Goal: Transaction & Acquisition: Purchase product/service

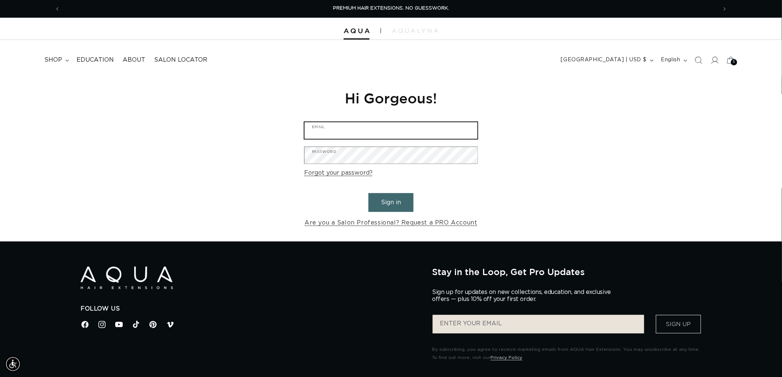
type input "graphics@pabeauty.com"
click at [388, 196] on button "Sign in" at bounding box center [390, 202] width 45 height 19
click at [390, 198] on button "Sign in" at bounding box center [390, 202] width 45 height 19
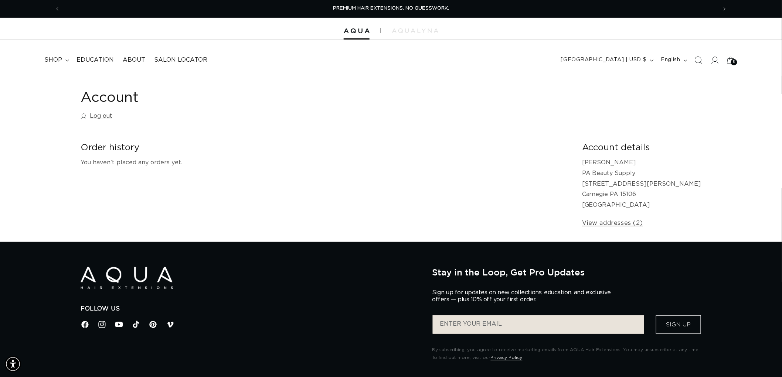
click at [696, 59] on icon "Search" at bounding box center [698, 60] width 8 height 8
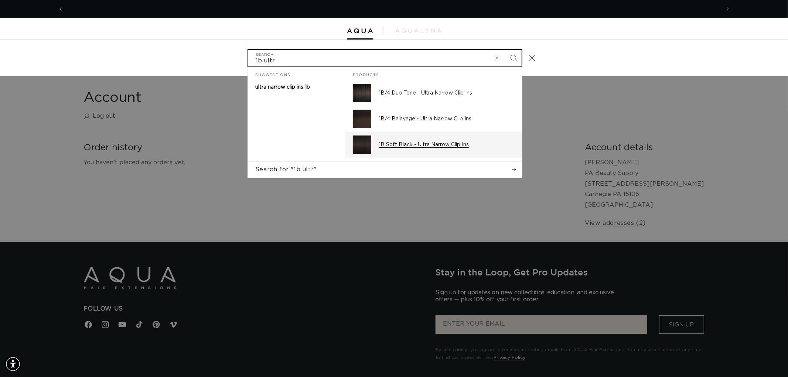
scroll to position [0, 656]
type input "1b ultr"
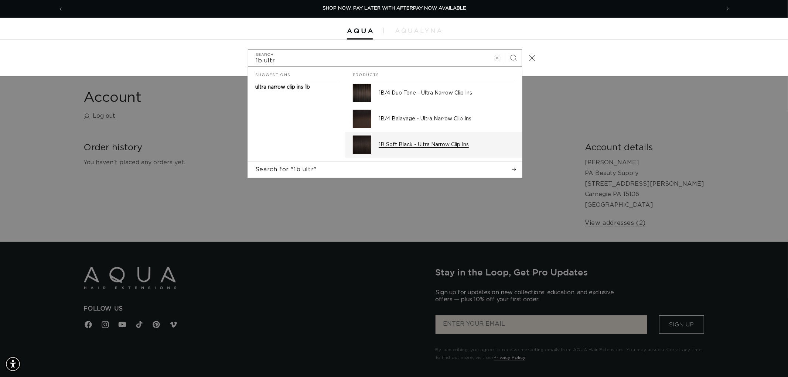
click at [422, 145] on p "1B Soft Black - Ultra Narrow Clip Ins" at bounding box center [447, 144] width 136 height 7
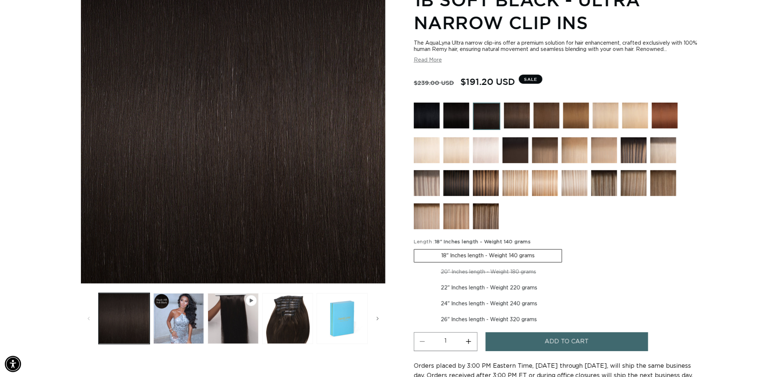
scroll to position [0, 656]
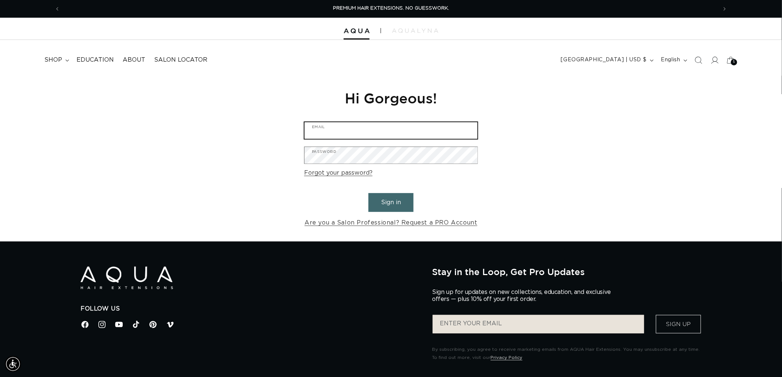
type input "graphics@pabeauty.com"
click at [394, 195] on button "Sign in" at bounding box center [390, 202] width 45 height 19
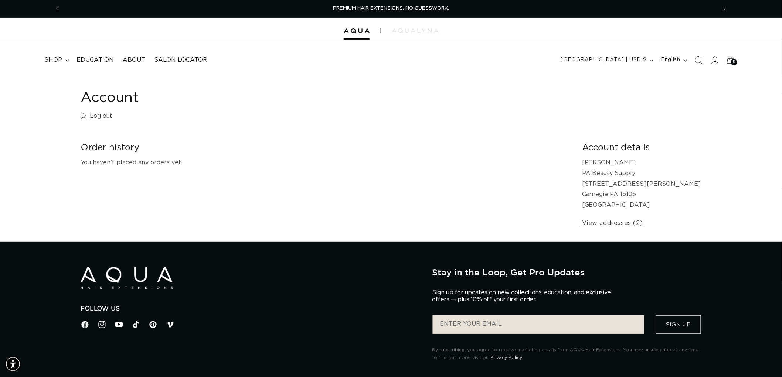
click at [696, 64] on icon "Search" at bounding box center [698, 60] width 8 height 8
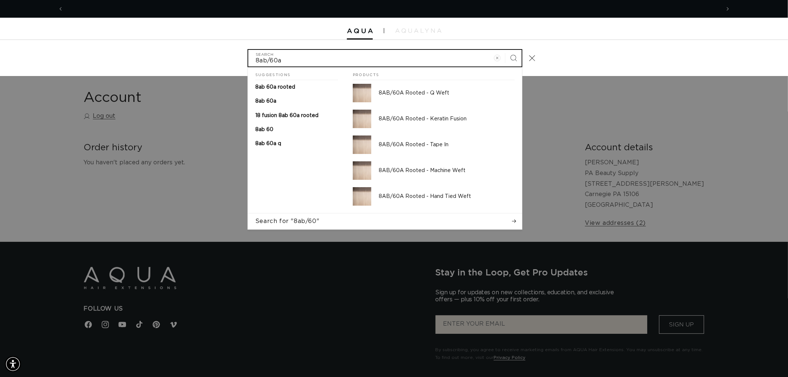
scroll to position [0, 1313]
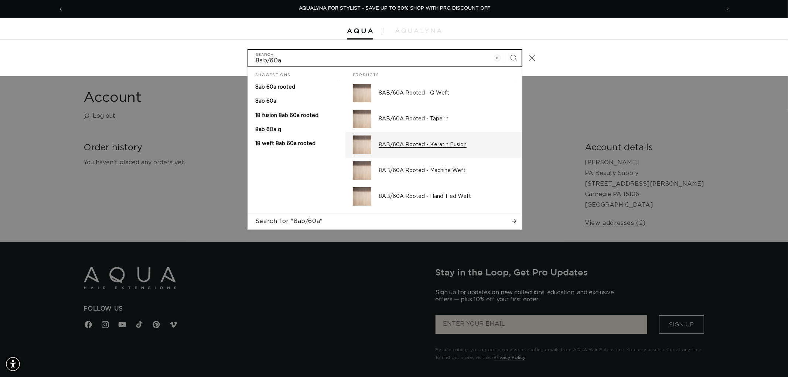
type input "8ab/60a"
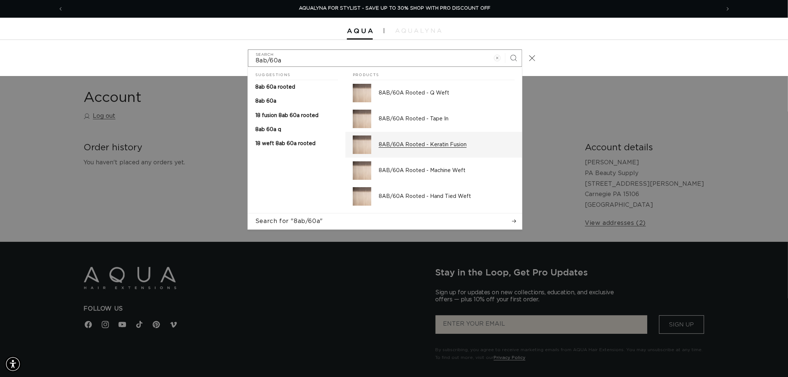
click at [408, 144] on p "8AB/60A Rooted - Keratin Fusion" at bounding box center [447, 144] width 136 height 7
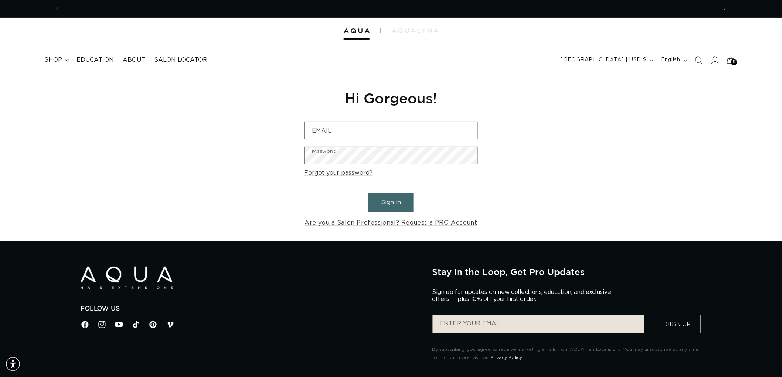
scroll to position [0, 656]
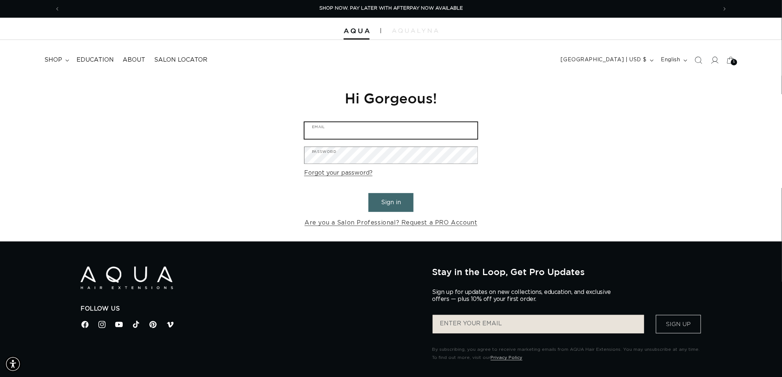
type input "graphics@pabeauty.com"
click at [399, 197] on button "Sign in" at bounding box center [390, 202] width 45 height 19
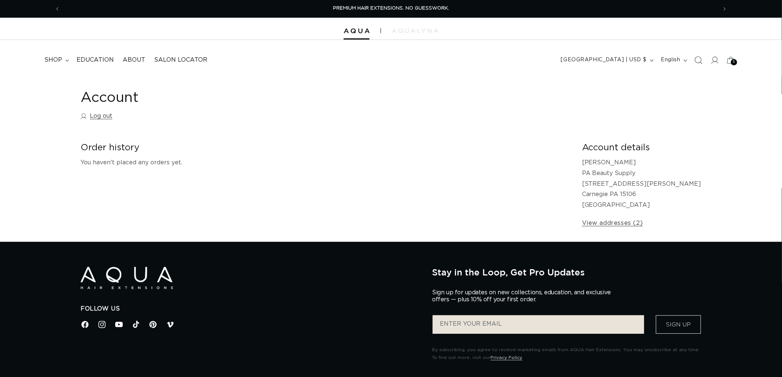
click at [700, 63] on icon "Search" at bounding box center [698, 60] width 8 height 8
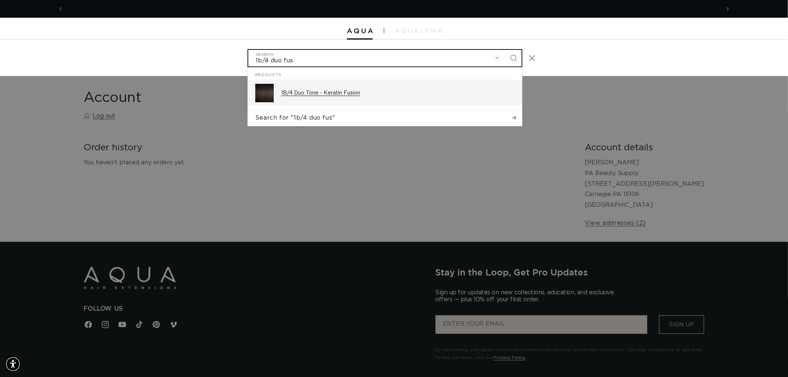
scroll to position [0, 1313]
type input "1b/4 duo fus"
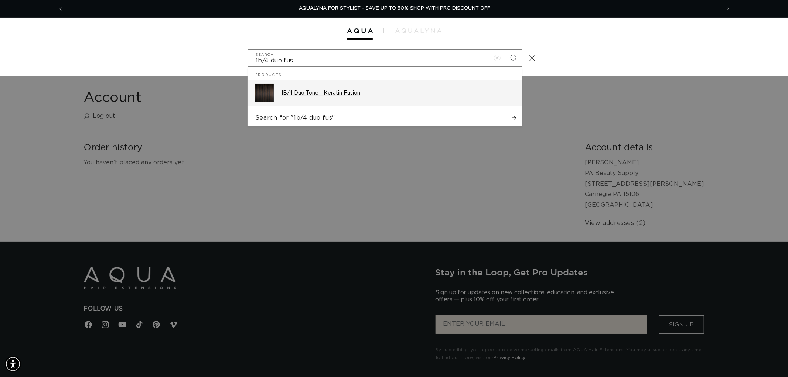
click at [389, 90] on p "1B/4 Duo Tone - Keratin Fusion" at bounding box center [397, 93] width 233 height 7
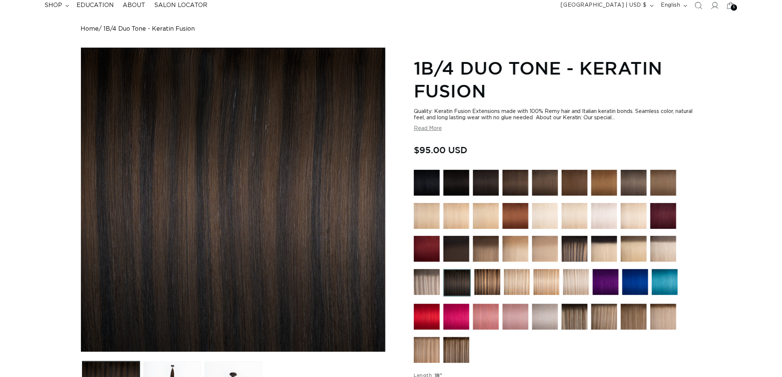
scroll to position [31, 0]
